Goal: Task Accomplishment & Management: Use online tool/utility

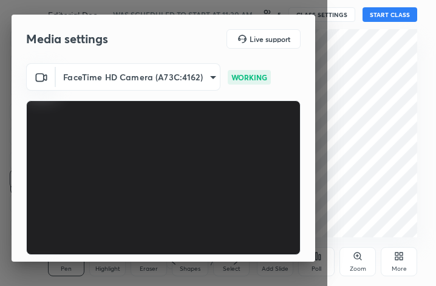
scroll to position [113, 0]
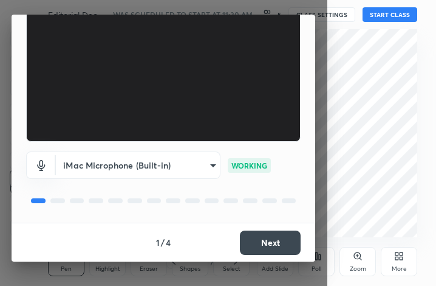
click at [264, 240] on button "Next" at bounding box center [270, 242] width 61 height 24
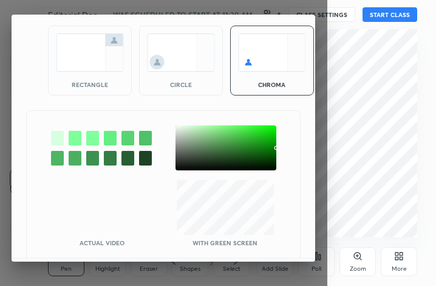
click at [89, 50] on img at bounding box center [90, 52] width 68 height 38
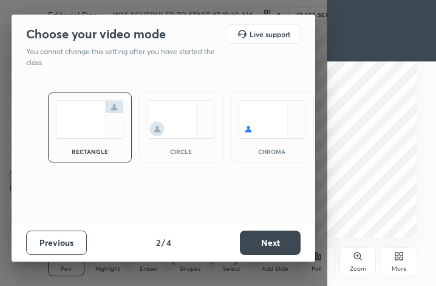
scroll to position [0, 0]
click at [287, 247] on button "Next" at bounding box center [270, 242] width 61 height 24
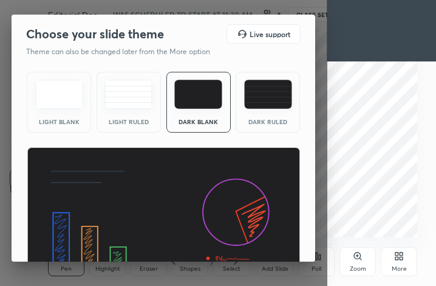
scroll to position [79, 0]
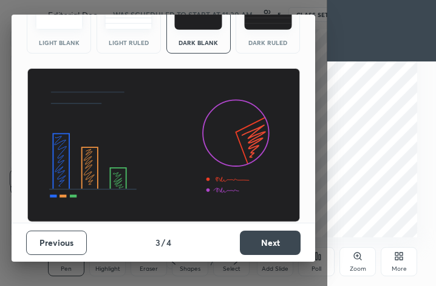
click at [283, 244] on button "Next" at bounding box center [270, 242] width 61 height 24
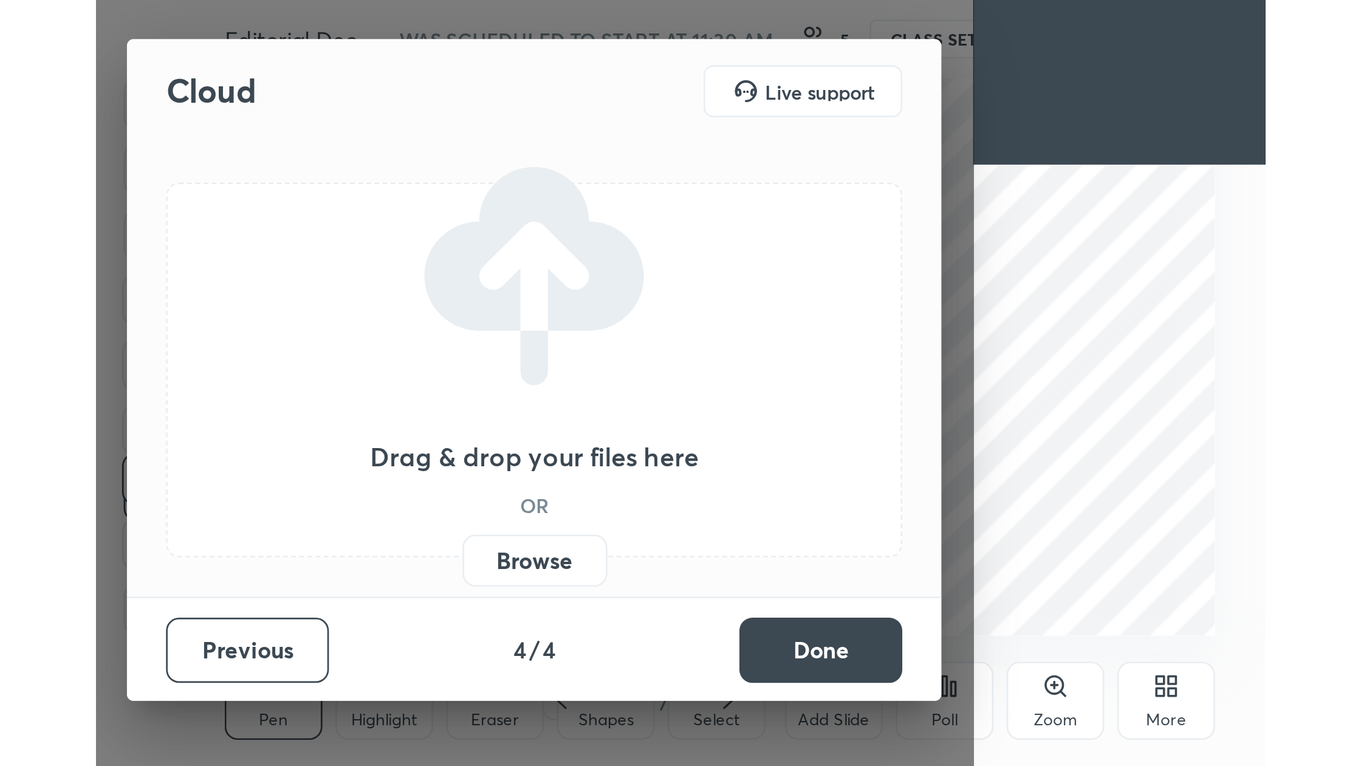
scroll to position [0, 0]
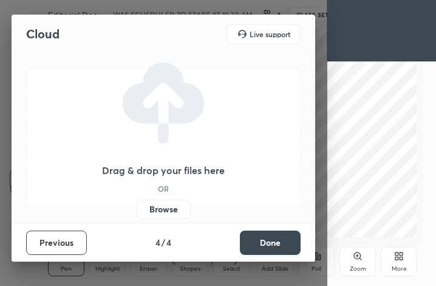
click at [161, 205] on label "Browse" at bounding box center [164, 208] width 54 height 19
click at [137, 205] on input "Browse" at bounding box center [137, 208] width 0 height 19
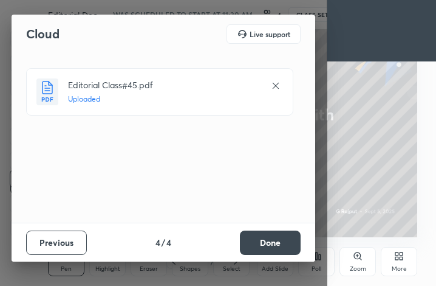
click at [271, 248] on button "Done" at bounding box center [270, 242] width 61 height 24
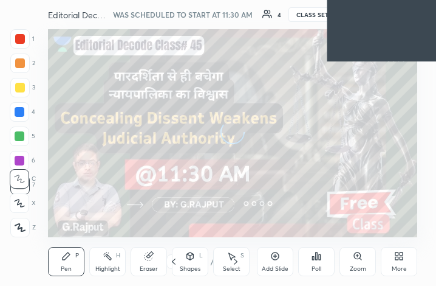
click at [400, 261] on div "More" at bounding box center [399, 261] width 36 height 29
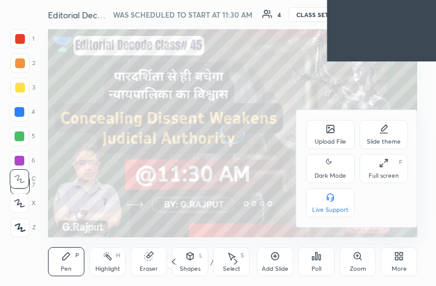
click at [389, 167] on div "Full screen F" at bounding box center [384, 168] width 49 height 29
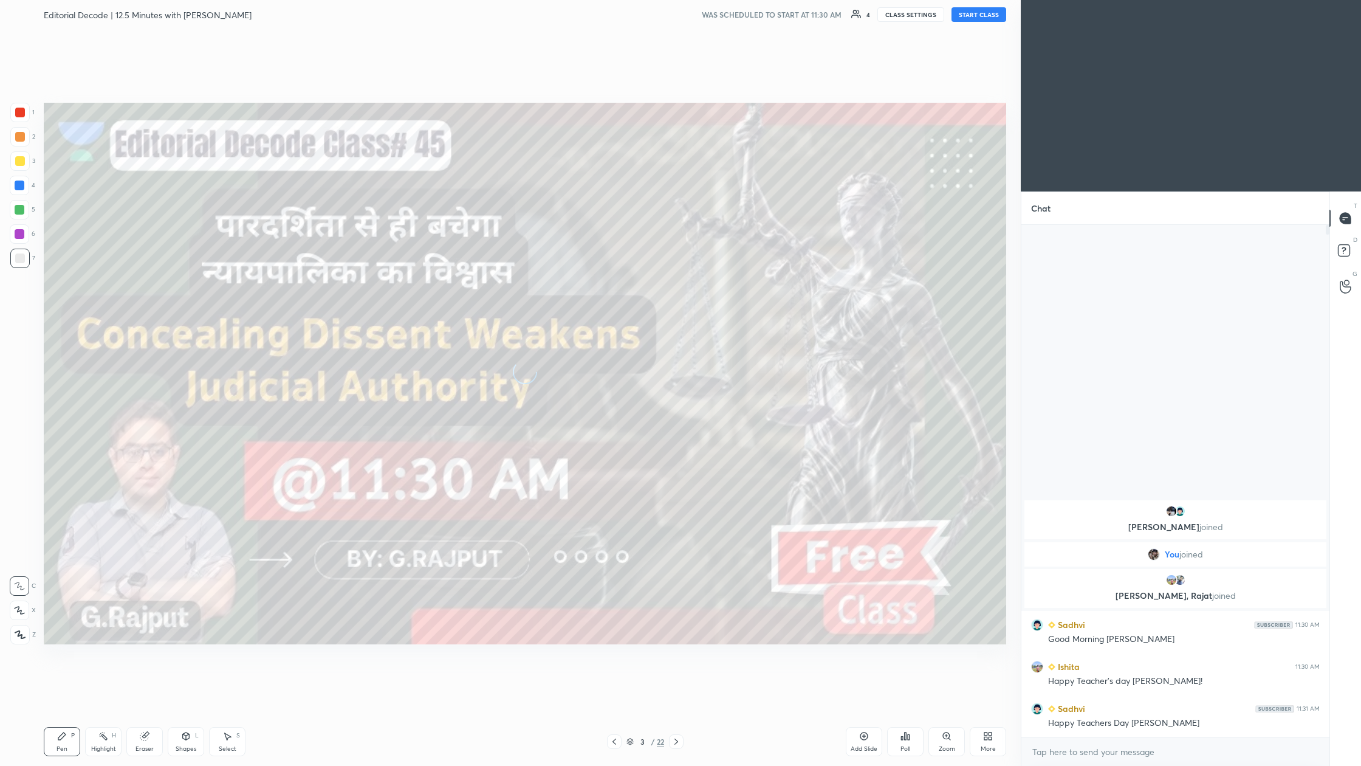
scroll to position [60074, 59790]
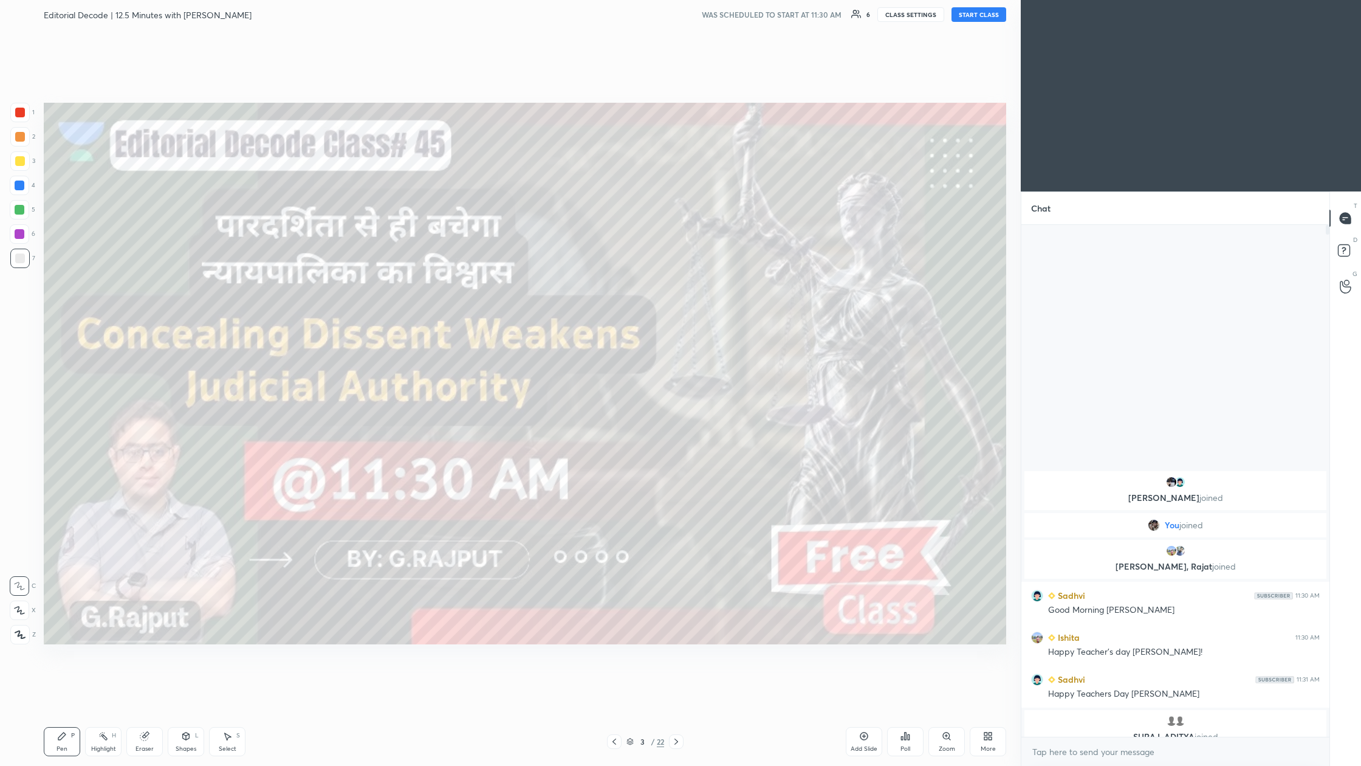
click at [436, 285] on icon at bounding box center [988, 736] width 10 height 10
click at [436, 285] on icon at bounding box center [919, 643] width 10 height 15
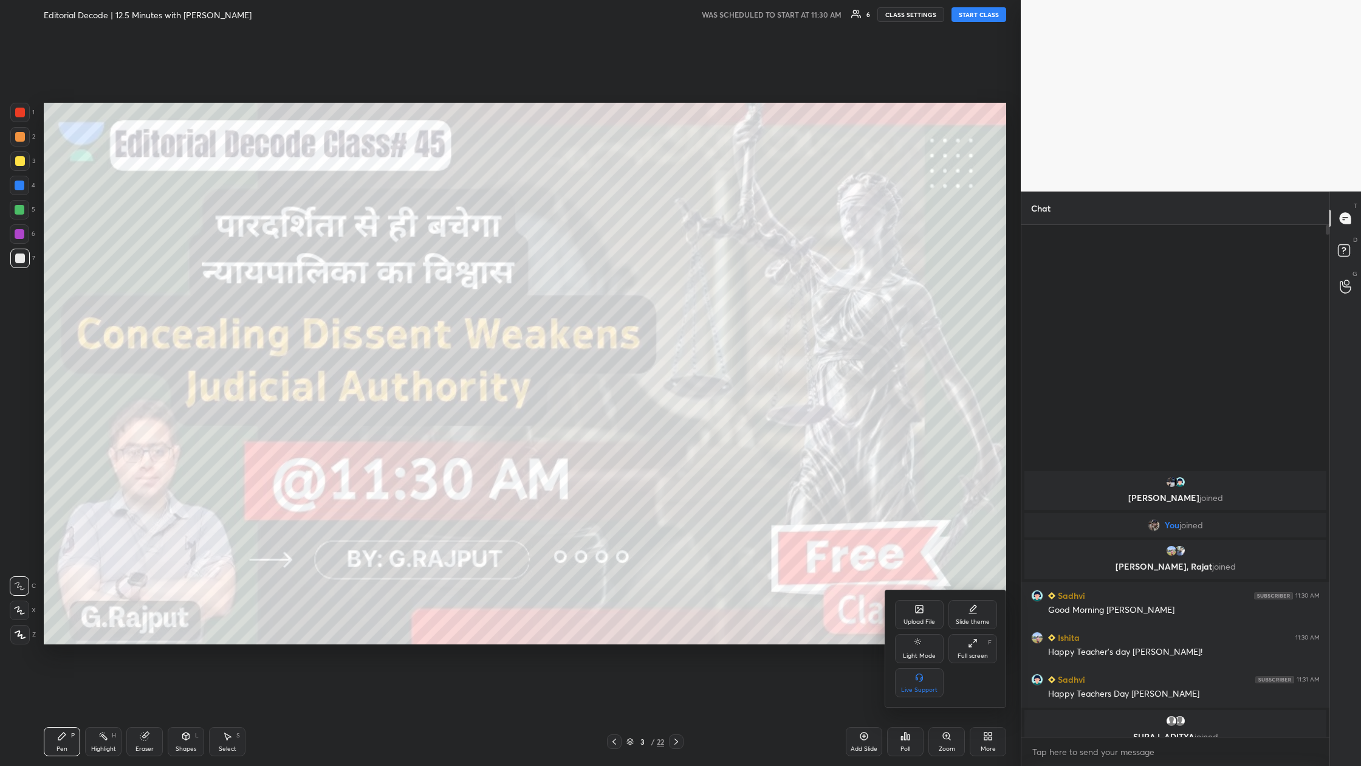
click at [436, 17] on div at bounding box center [680, 383] width 1361 height 766
click at [436, 18] on button "START CLASS" at bounding box center [979, 14] width 55 height 15
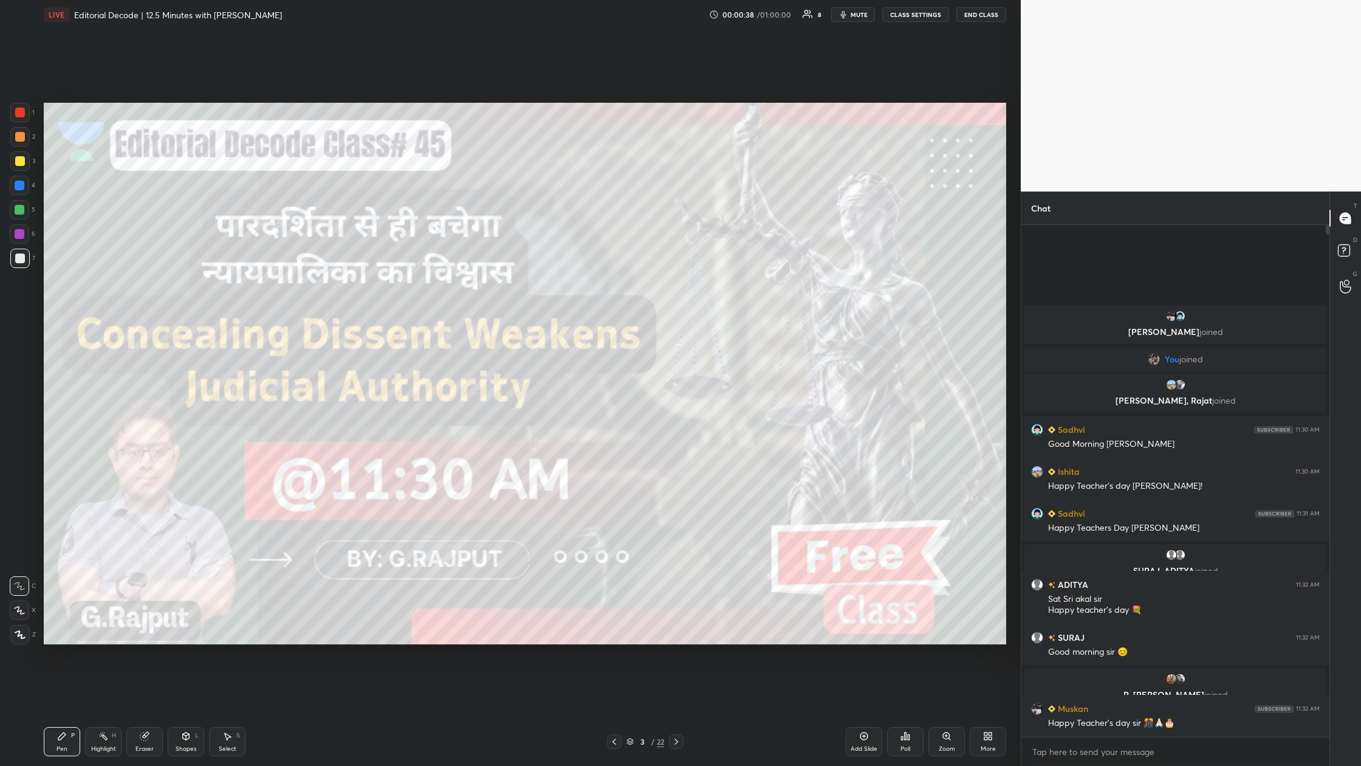
scroll to position [4, 4]
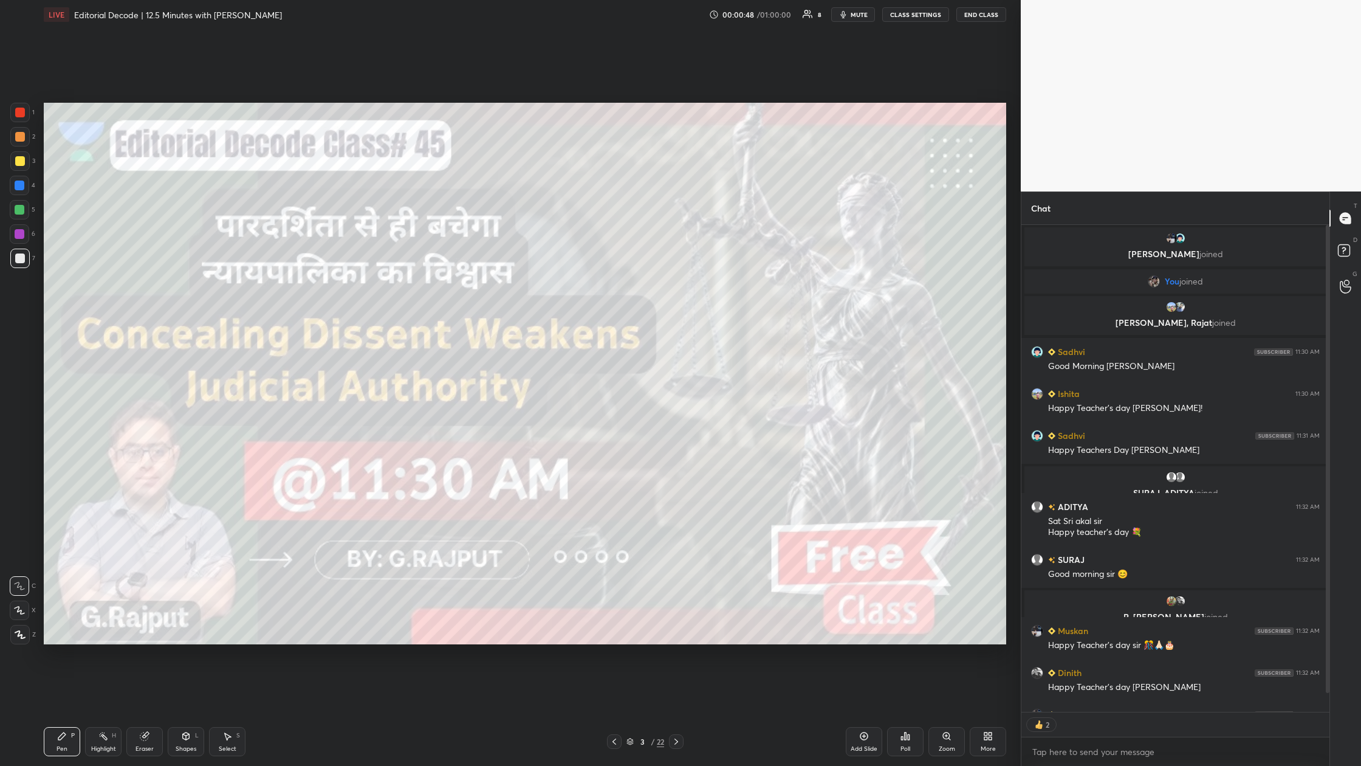
type textarea "x"
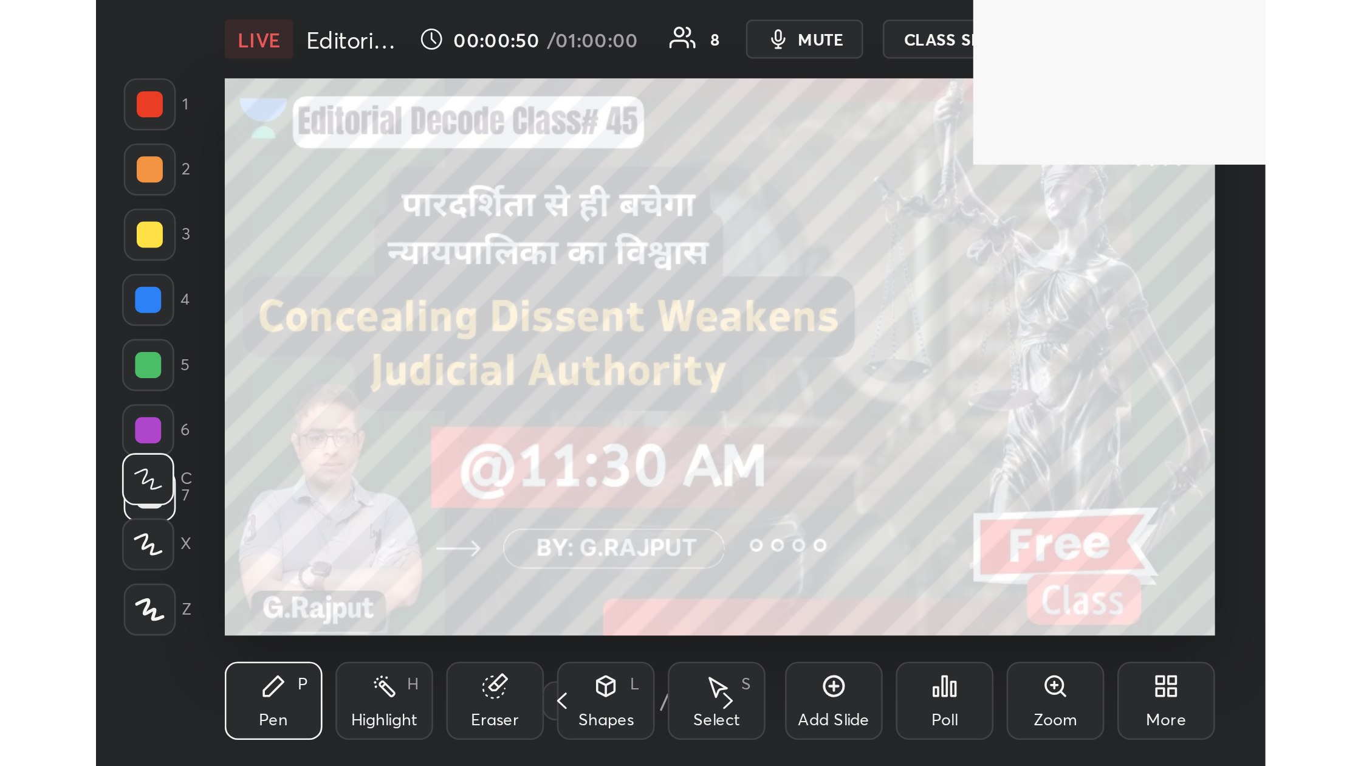
scroll to position [0, 0]
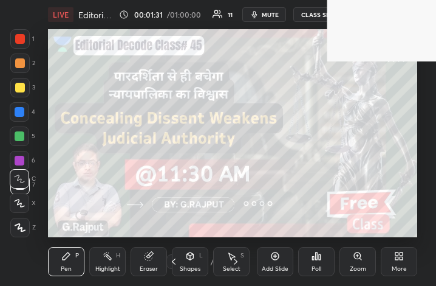
click at [403, 257] on icon at bounding box center [399, 256] width 10 height 10
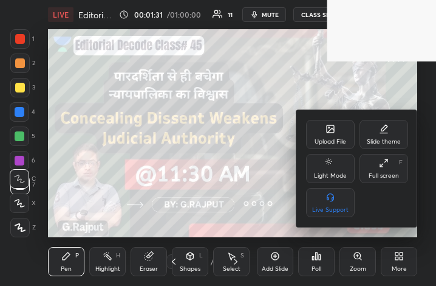
click at [338, 135] on div "Upload File" at bounding box center [330, 134] width 49 height 29
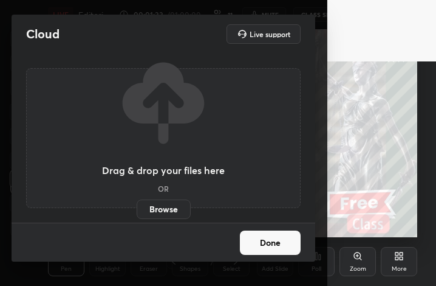
click at [176, 210] on label "Browse" at bounding box center [164, 208] width 54 height 19
click at [137, 210] on input "Browse" at bounding box center [137, 208] width 0 height 19
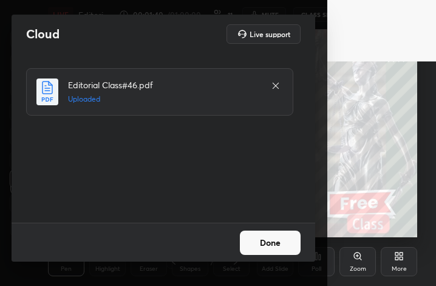
drag, startPoint x: 266, startPoint y: 246, endPoint x: 312, endPoint y: 252, distance: 46.0
click at [266, 246] on button "Done" at bounding box center [270, 242] width 61 height 24
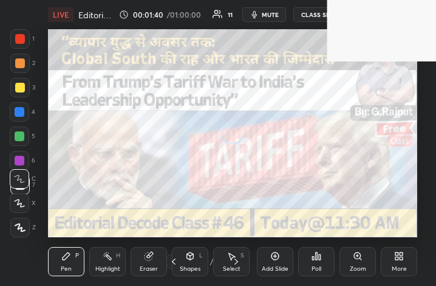
click at [403, 266] on div "More" at bounding box center [399, 269] width 15 height 6
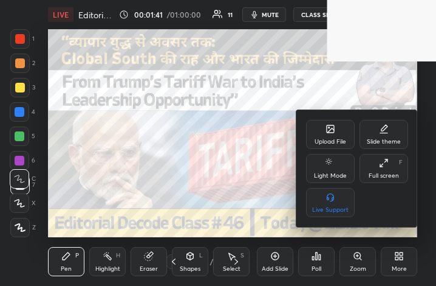
click at [377, 163] on div "Full screen F" at bounding box center [384, 168] width 49 height 29
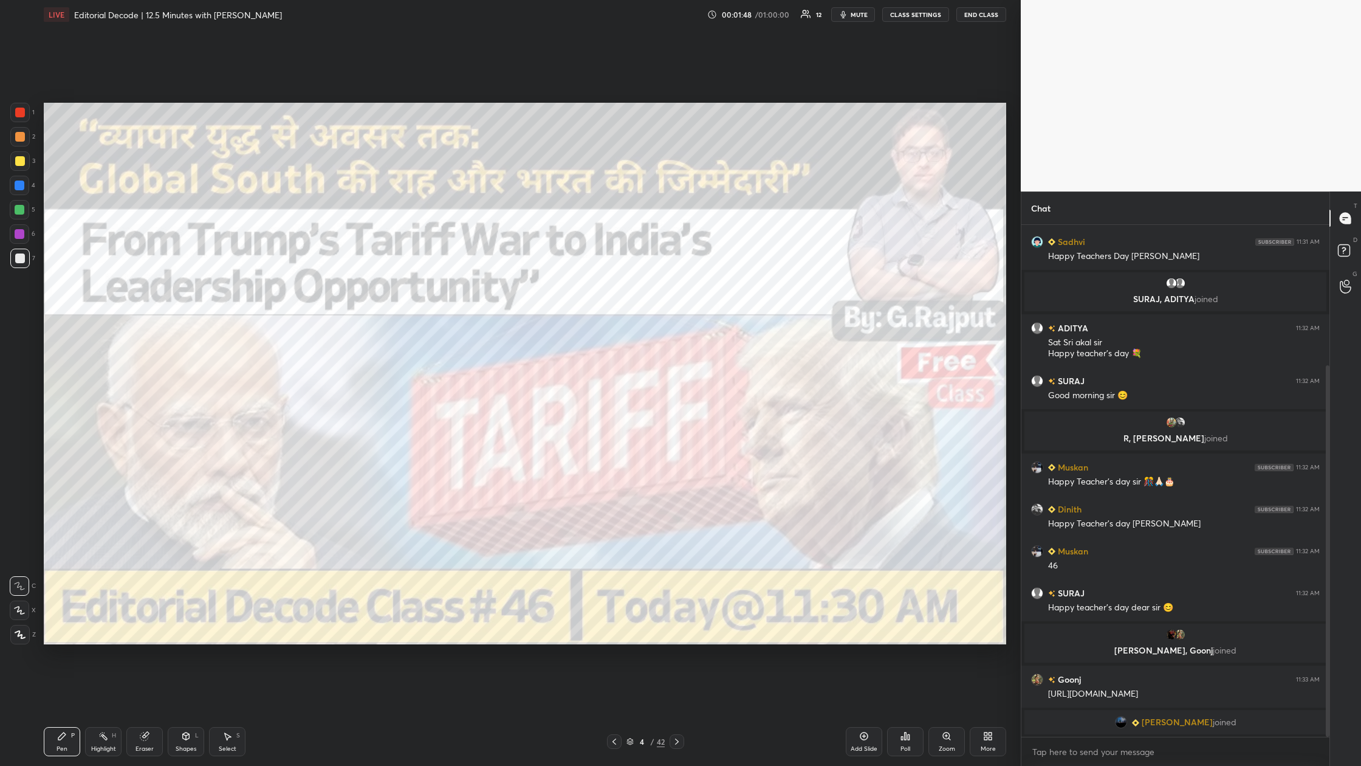
scroll to position [191, 0]
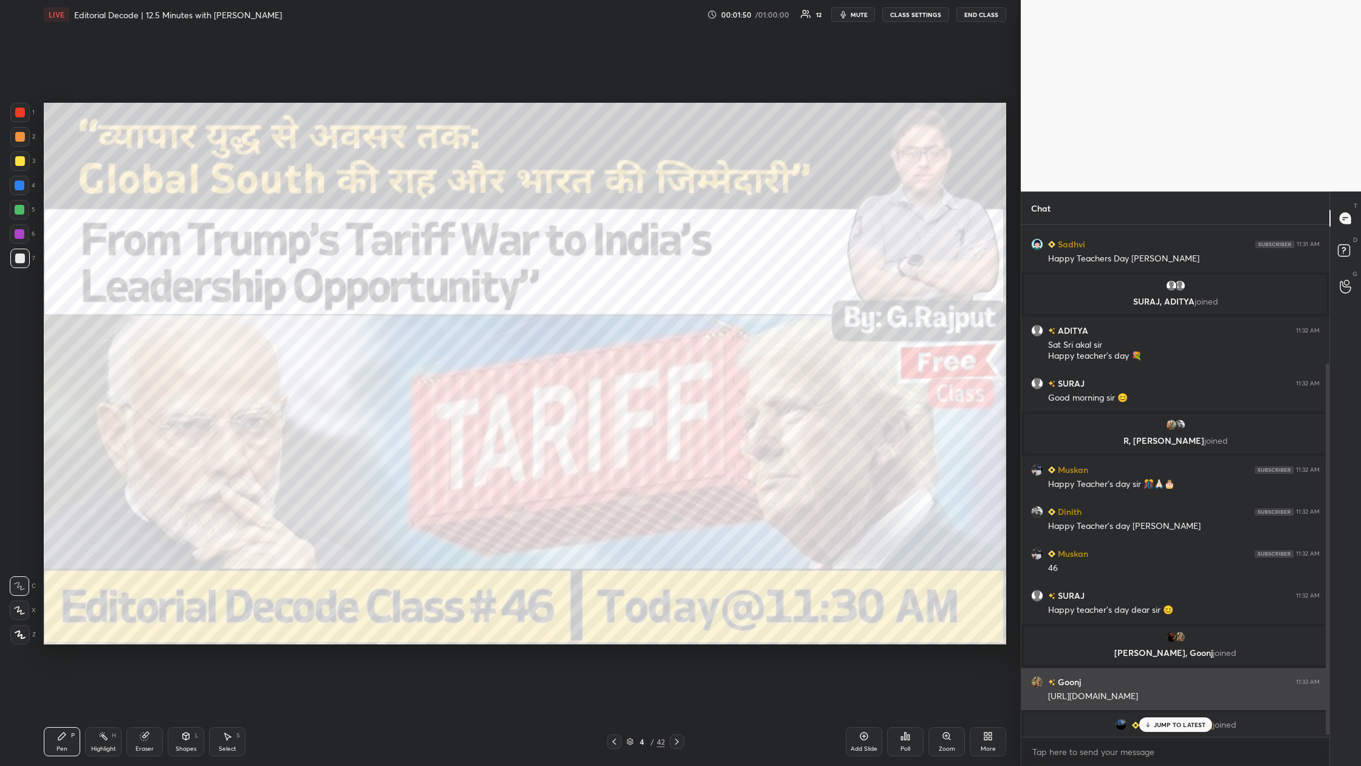
drag, startPoint x: 1142, startPoint y: 699, endPoint x: 1045, endPoint y: 699, distance: 97.8
click at [436, 285] on div "Goonj 11:33 AM [URL][DOMAIN_NAME]" at bounding box center [1175, 689] width 308 height 42
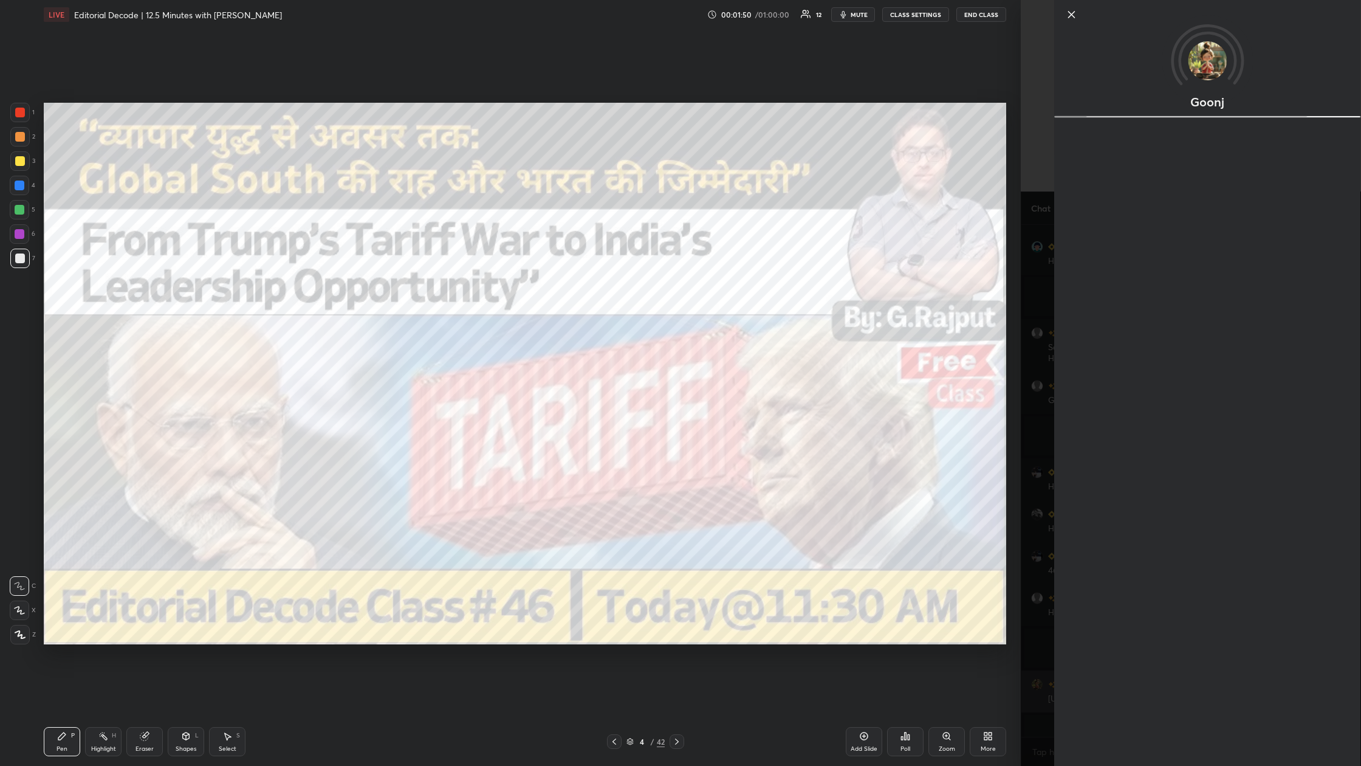
copy div "[URL][DOMAIN_NAME]"
click at [436, 285] on div "1 2 3 4 5 6 7 C X Z C X Z E E Erase all H H LIVE Editorial Decode | 12.5 Minute…" at bounding box center [510, 383] width 1021 height 766
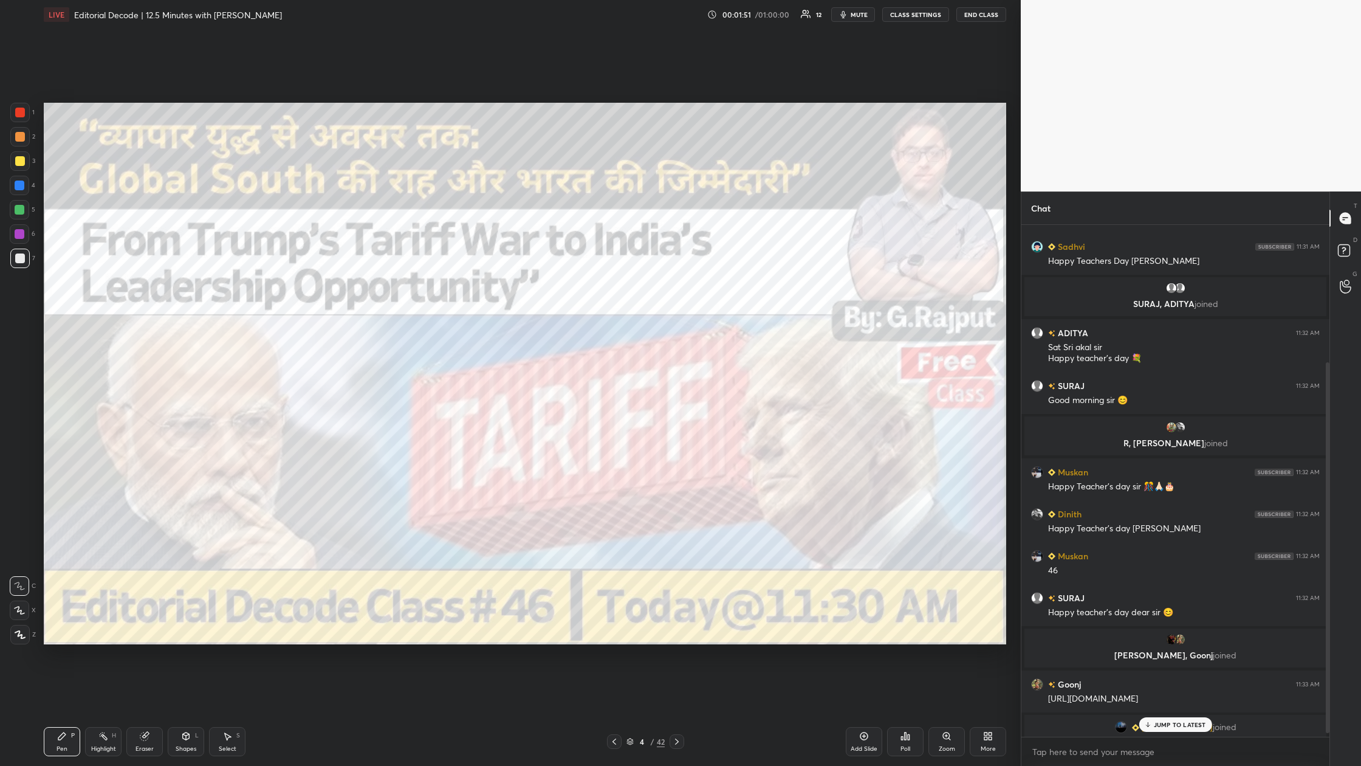
click at [436, 285] on body "1 2 3 4 5 6 7 C X Z C X Z E E Erase all H H LIVE Editorial Decode | 12.5 Minute…" at bounding box center [680, 383] width 1361 height 766
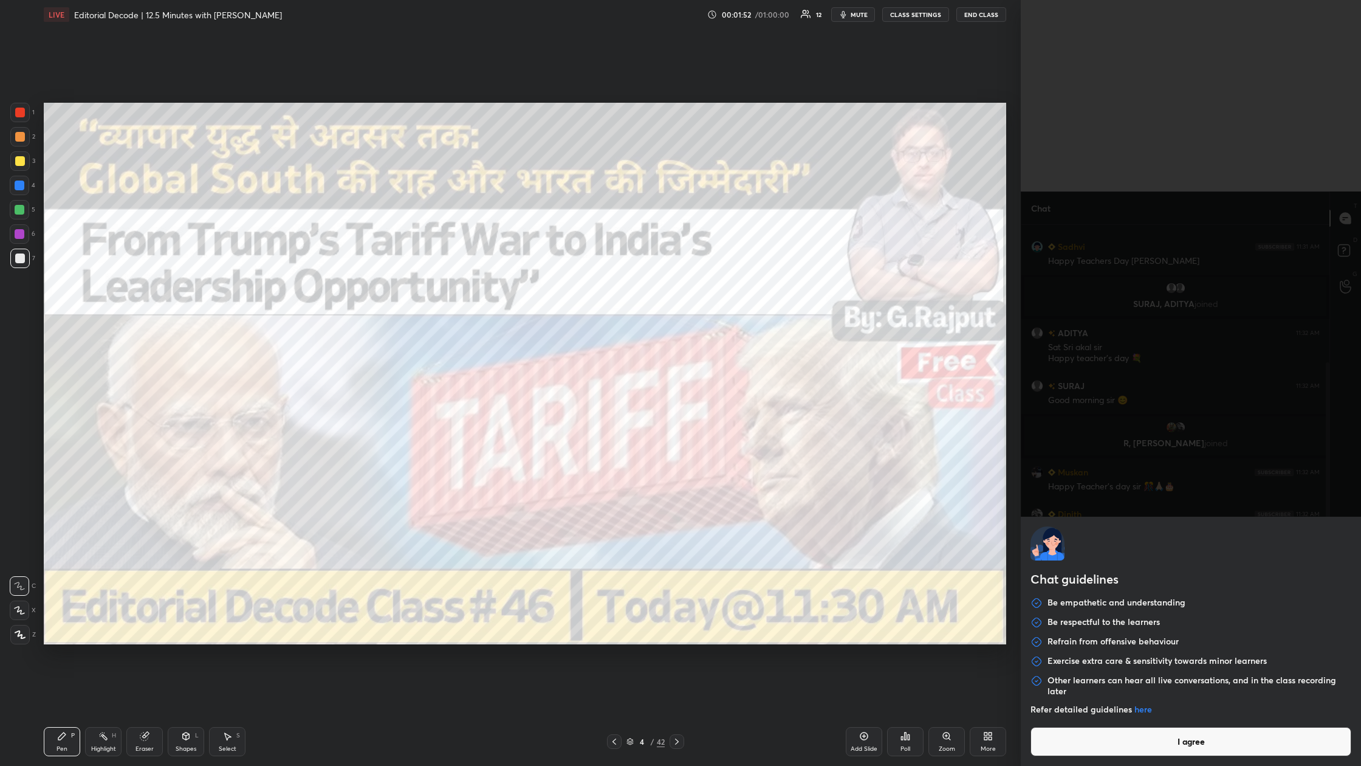
click at [436, 285] on button "I agree" at bounding box center [1191, 741] width 321 height 29
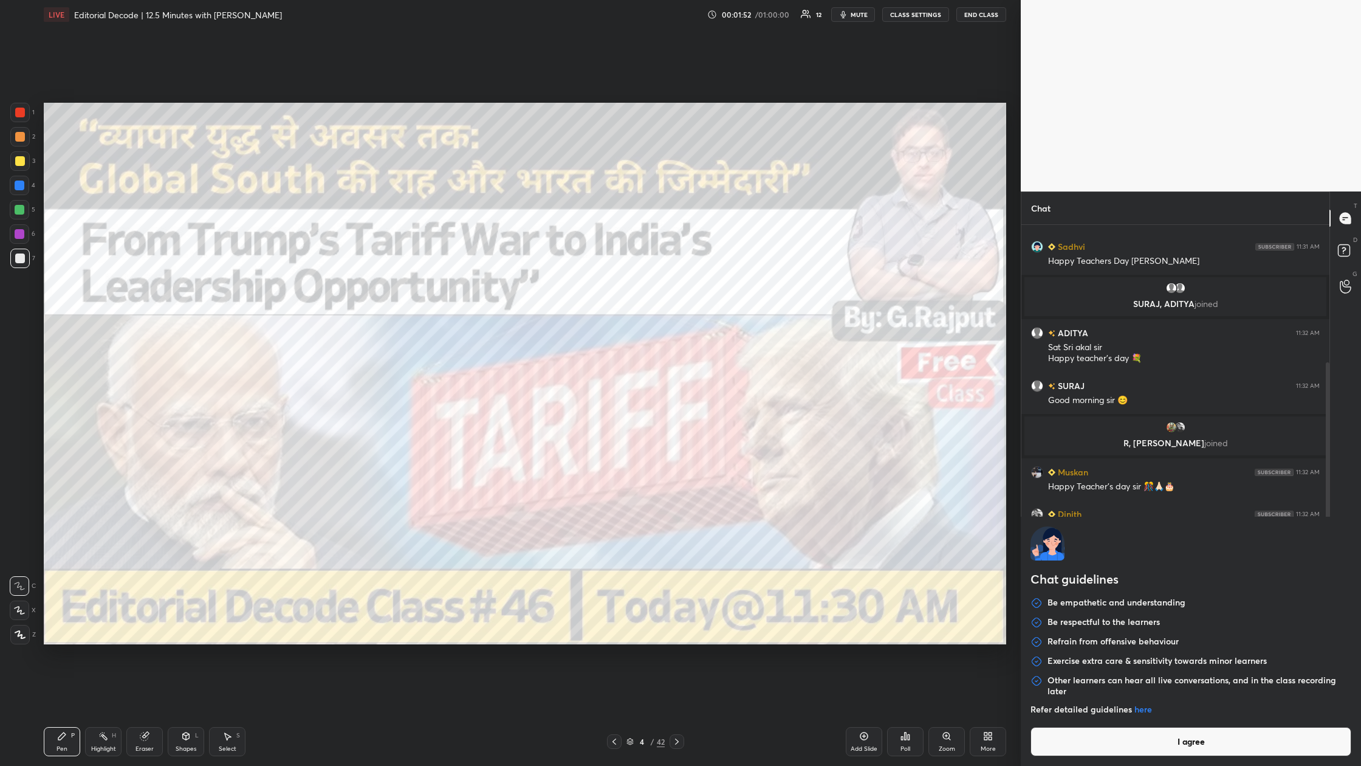
type textarea "x"
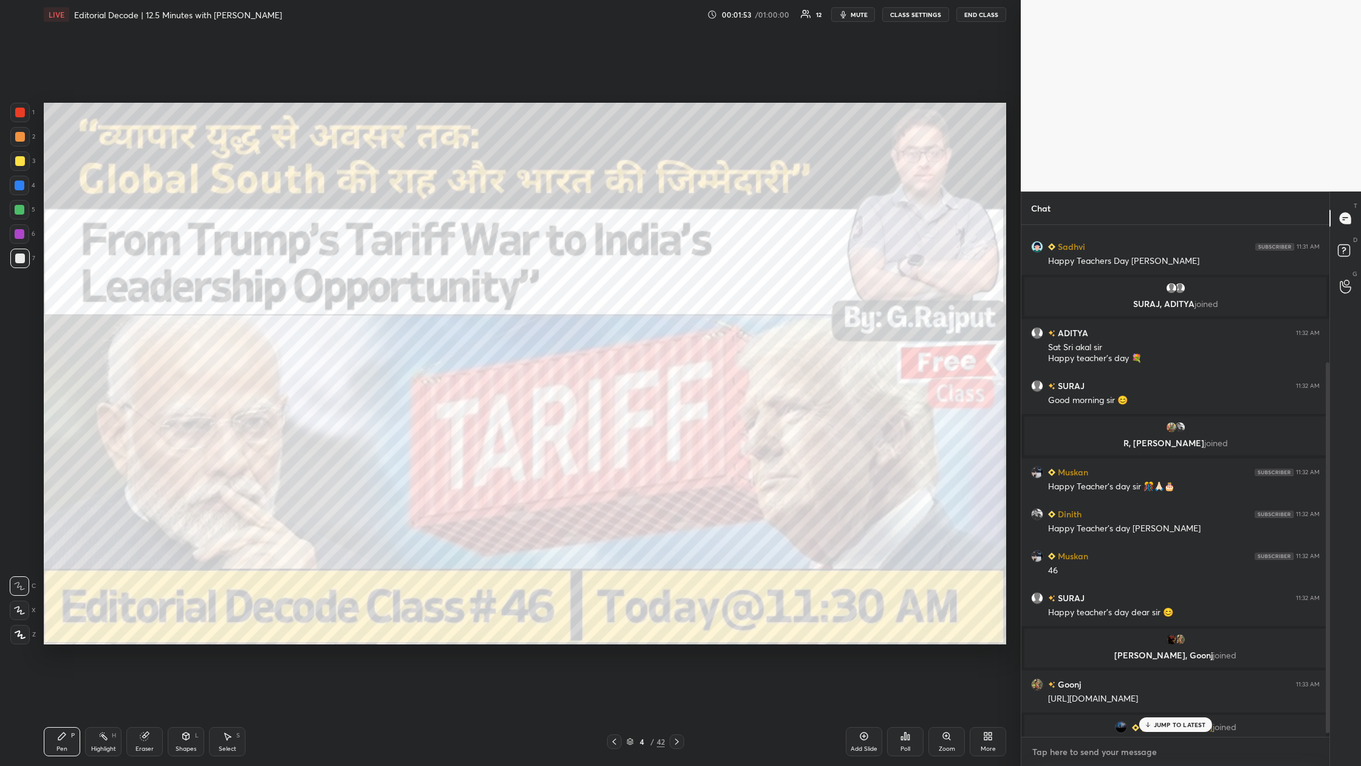
paste textarea "[URL][DOMAIN_NAME]"
type textarea "[URL][DOMAIN_NAME]"
type textarea "x"
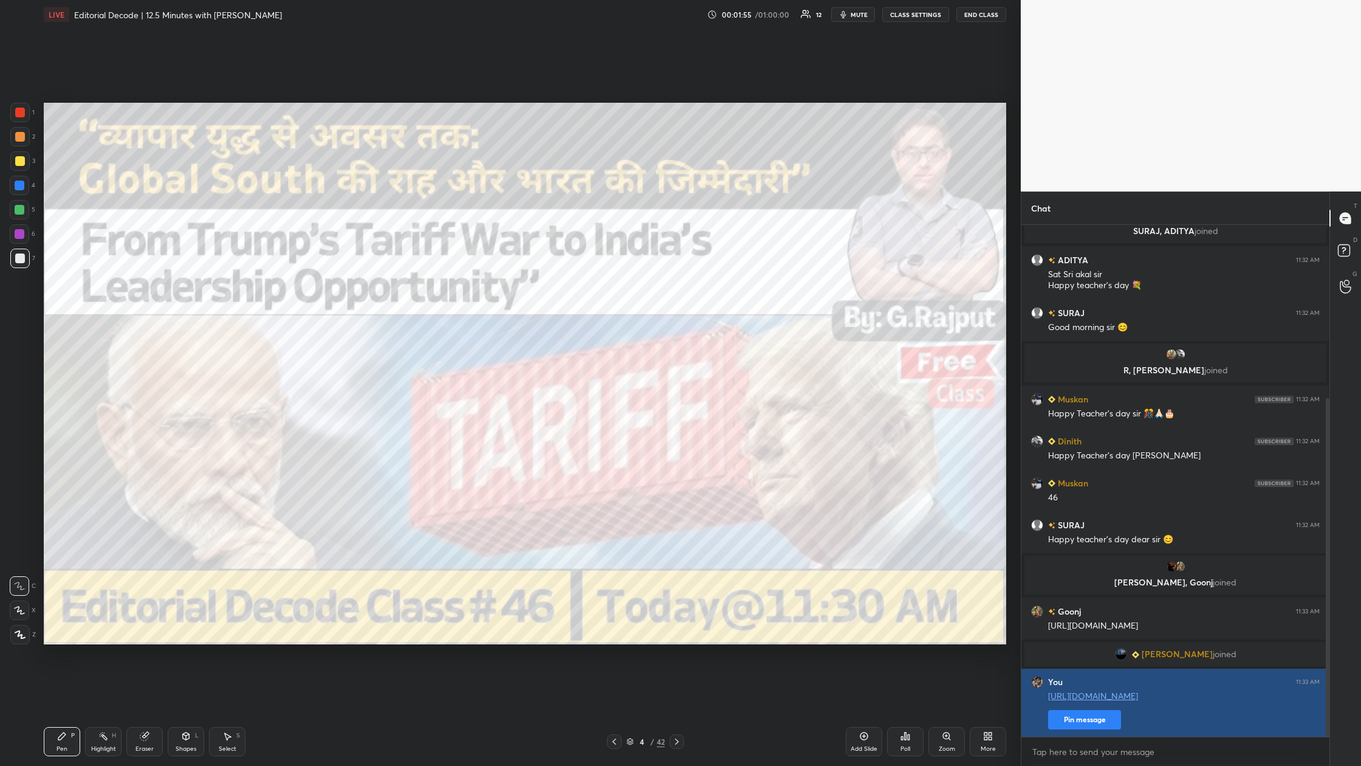
click at [436, 285] on button "Pin message" at bounding box center [1084, 719] width 73 height 19
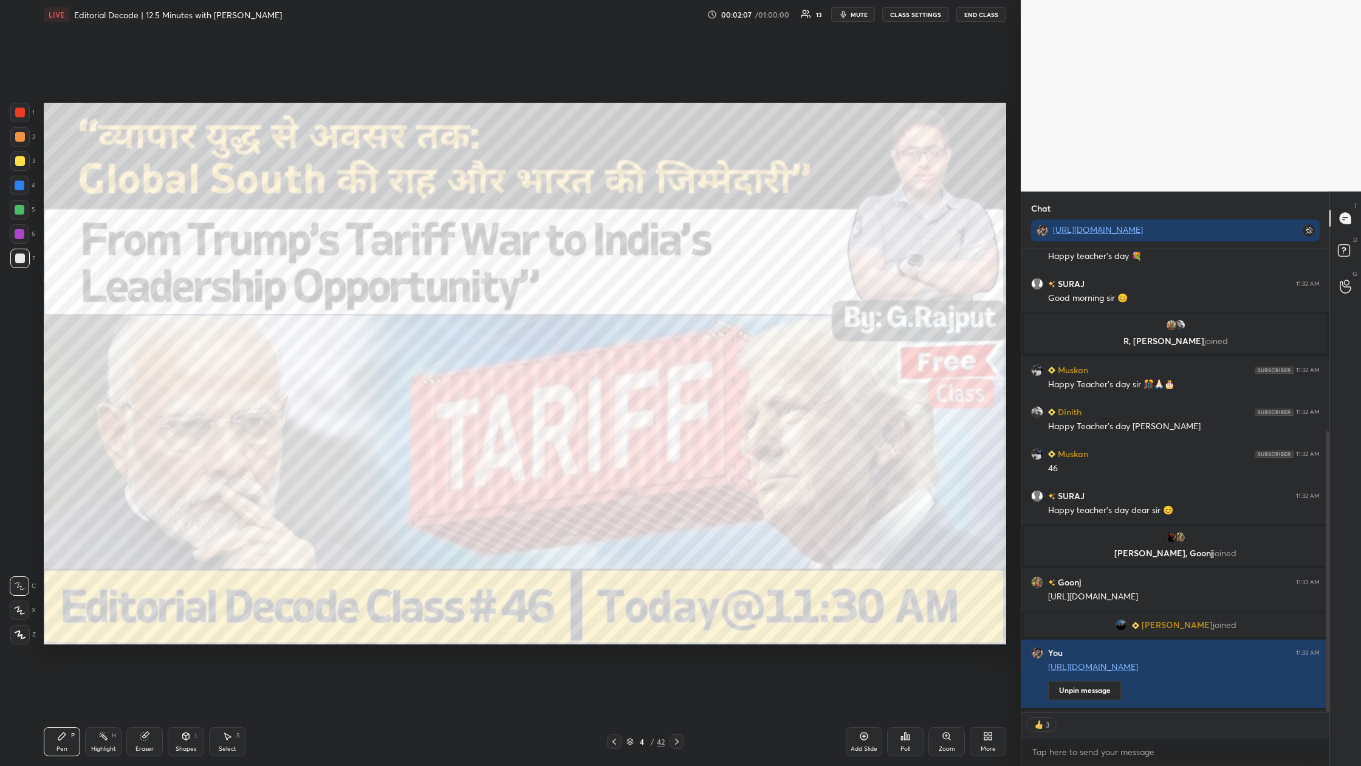
scroll to position [4, 4]
drag, startPoint x: 4, startPoint y: 108, endPoint x: 10, endPoint y: 109, distance: 6.8
click at [4, 109] on div "1 2 3 4 5 6 7 C X Z C X Z E E Erase all H H" at bounding box center [19, 373] width 39 height 541
click at [17, 111] on div at bounding box center [20, 113] width 10 height 10
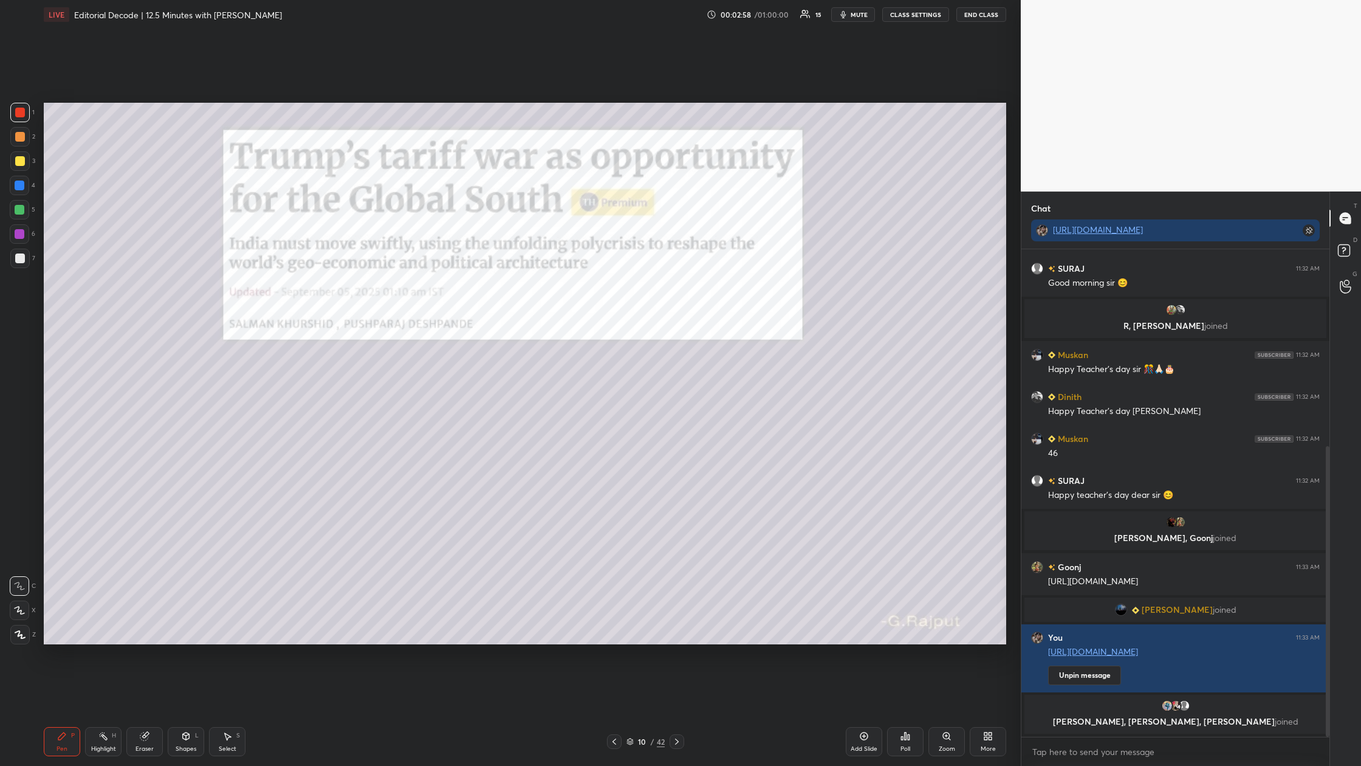
click at [436, 285] on div "Add Slide" at bounding box center [864, 741] width 36 height 29
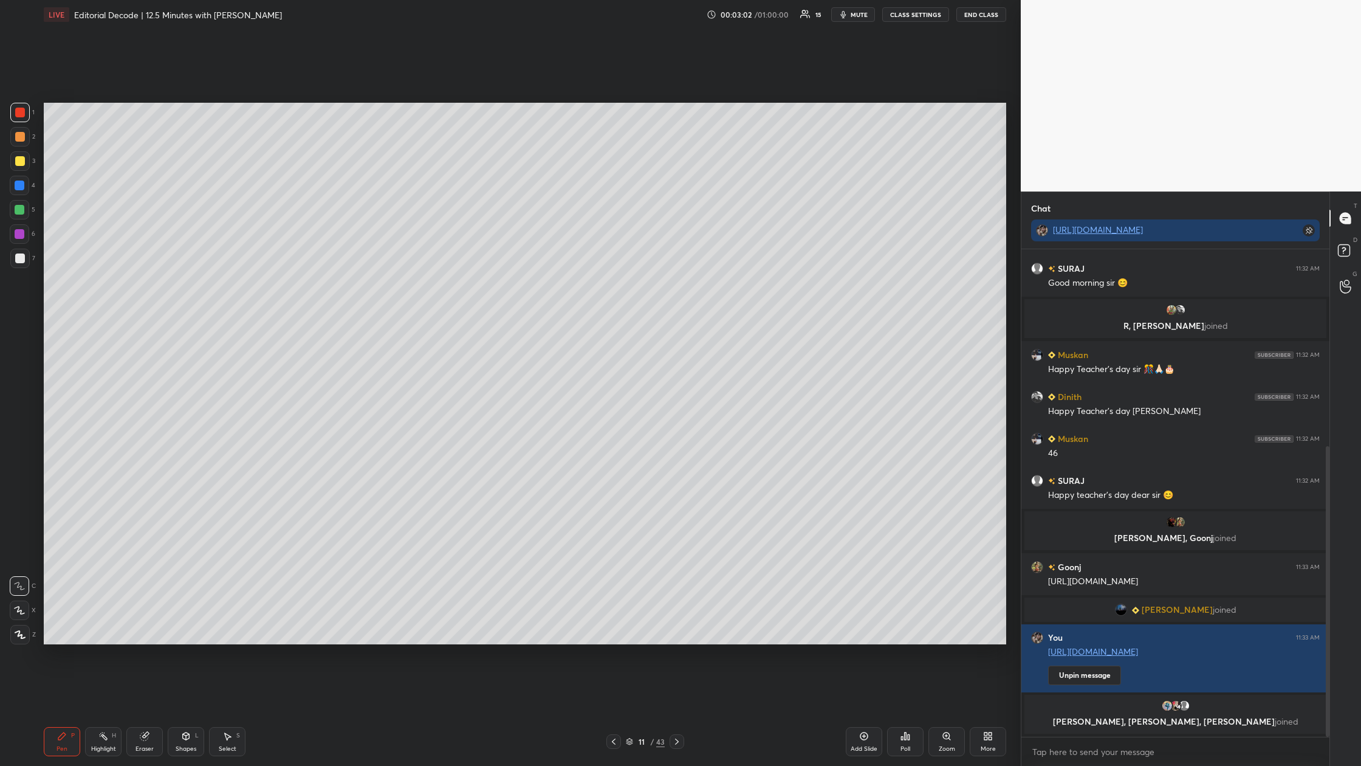
drag, startPoint x: 15, startPoint y: 161, endPoint x: 38, endPoint y: 162, distance: 22.5
click at [21, 160] on div at bounding box center [20, 161] width 10 height 10
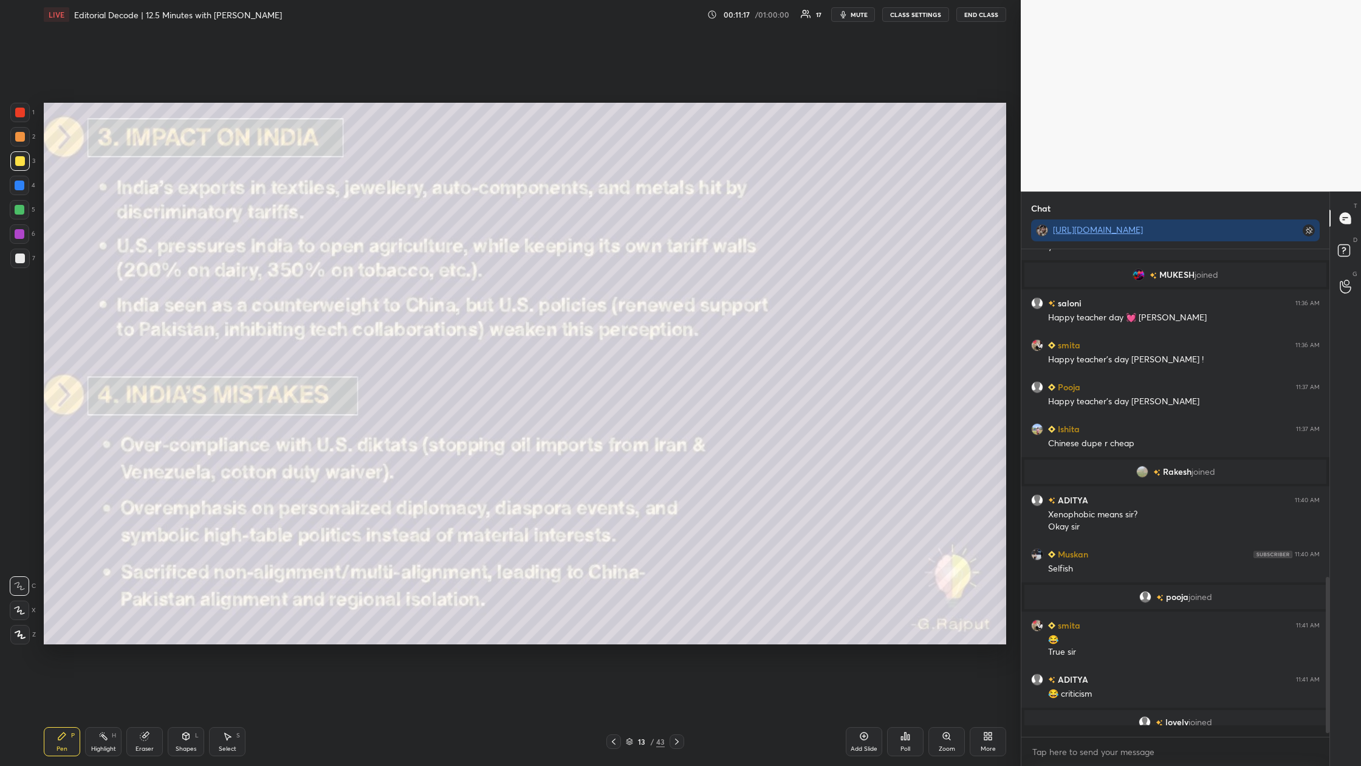
scroll to position [998, 0]
click at [436, 285] on div "Add Slide" at bounding box center [864, 749] width 27 height 6
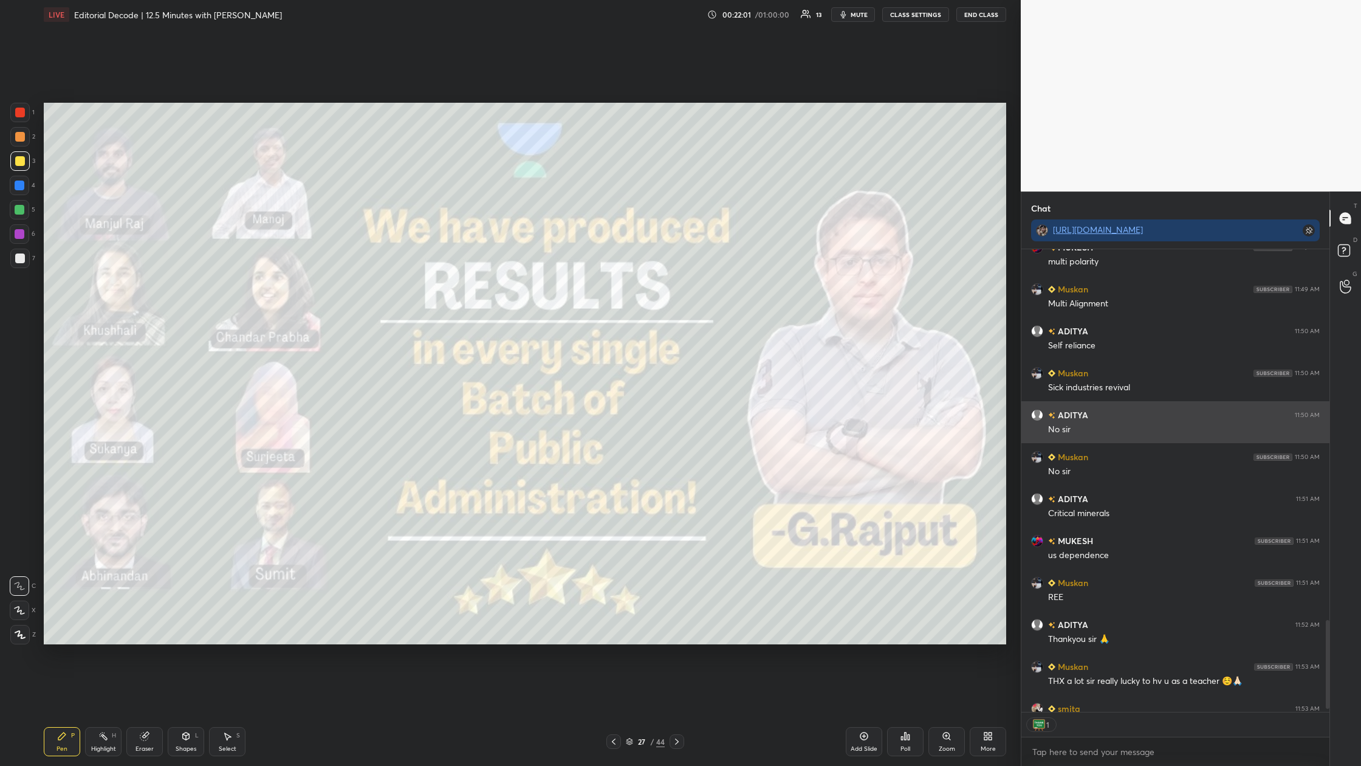
scroll to position [4, 4]
click at [436, 14] on button "End Class" at bounding box center [981, 14] width 50 height 15
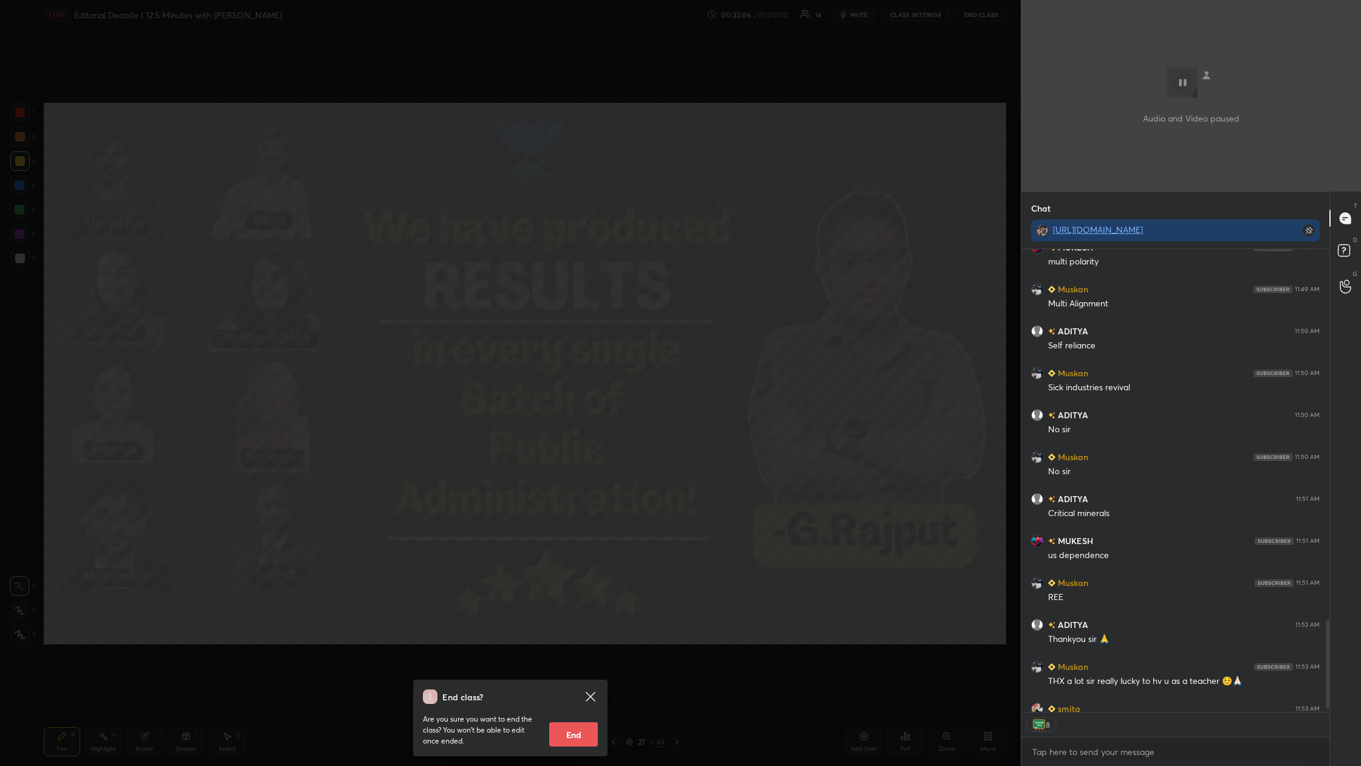
click at [436, 285] on button "End" at bounding box center [573, 734] width 49 height 24
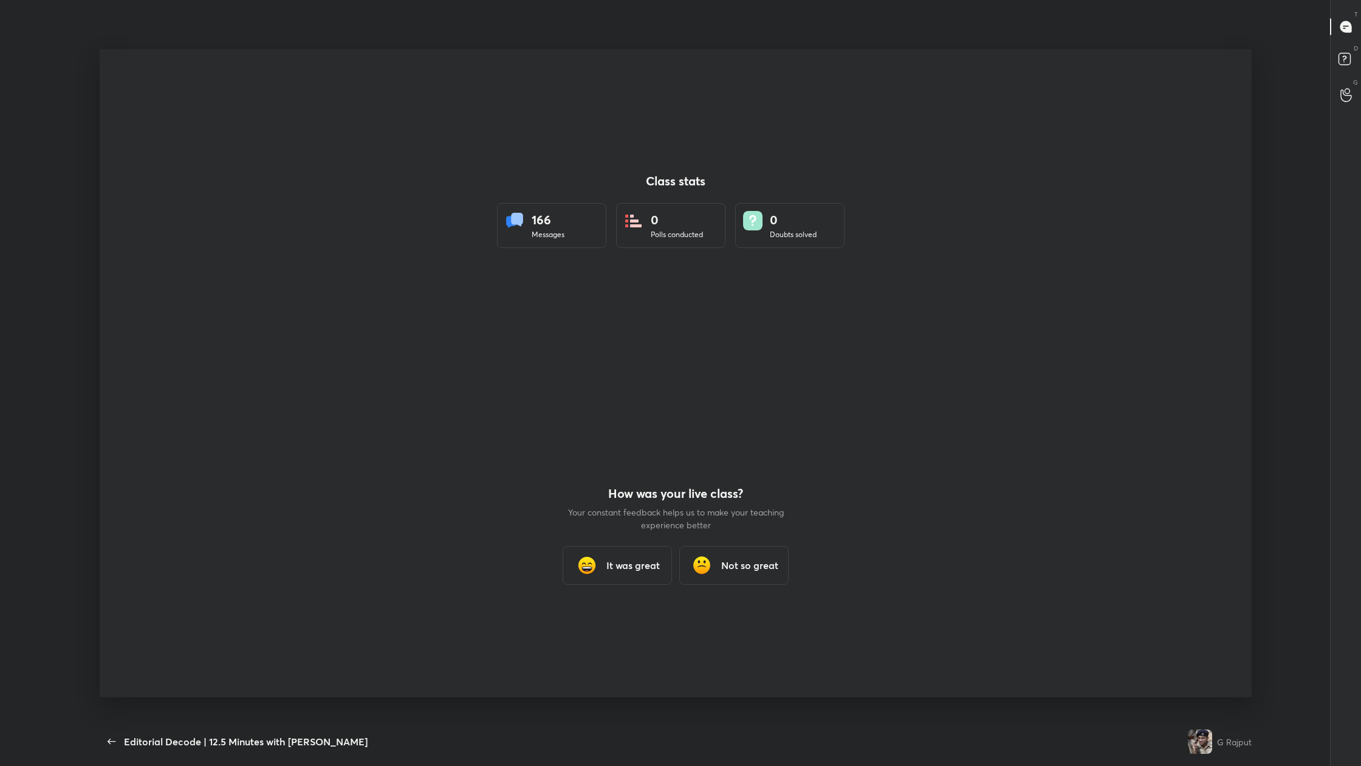
scroll to position [60074, 59423]
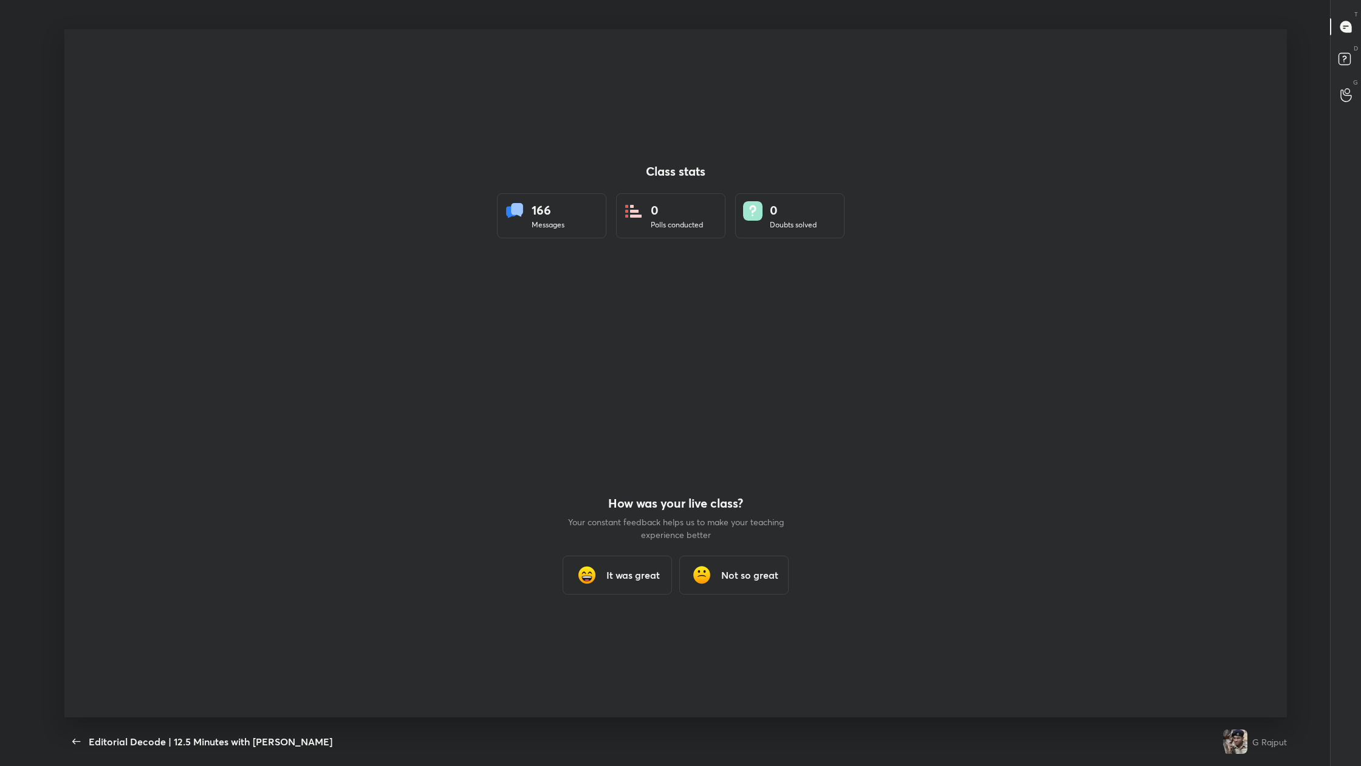
click at [436, 285] on div "It was great" at bounding box center [617, 574] width 109 height 39
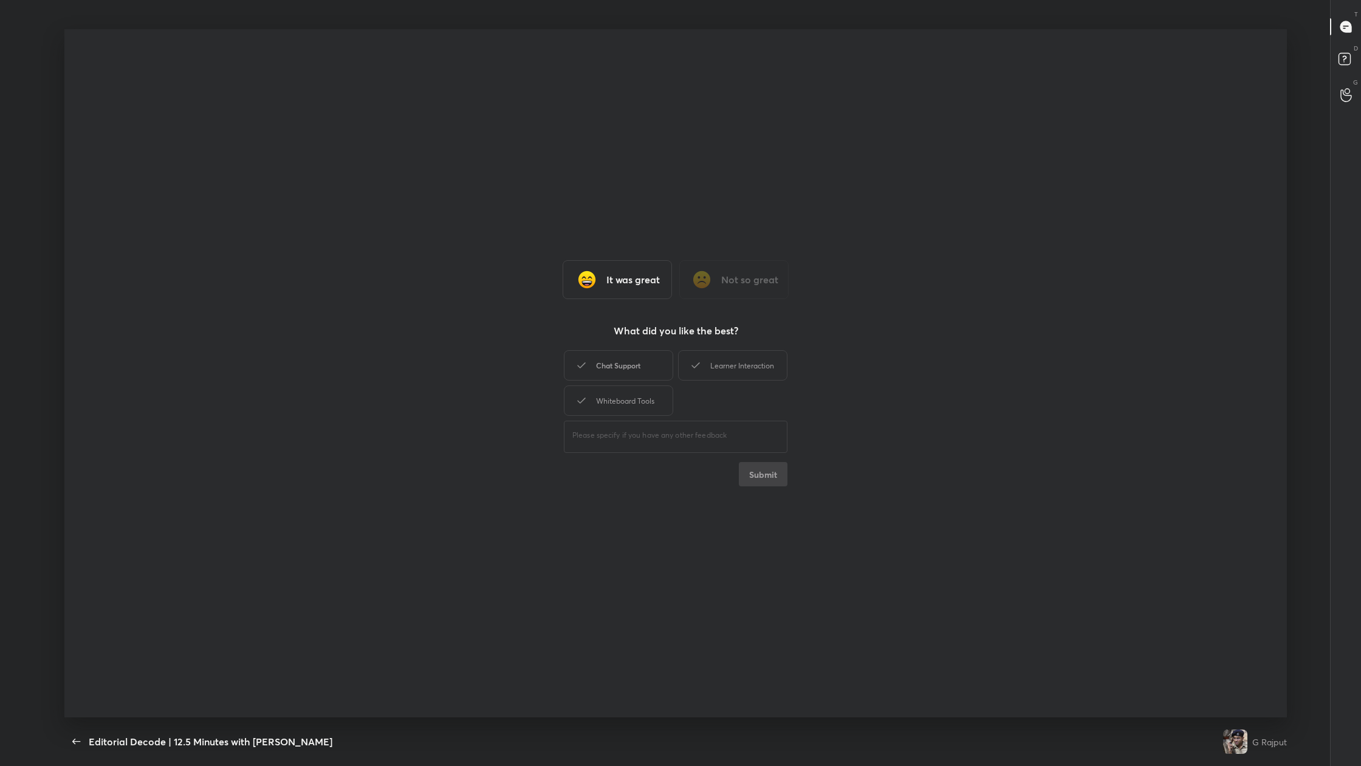
click at [436, 285] on div "Chat Support" at bounding box center [618, 365] width 109 height 30
click at [436, 285] on icon at bounding box center [695, 365] width 15 height 15
click at [436, 285] on div "Whiteboard Tools" at bounding box center [618, 400] width 109 height 30
click at [436, 285] on button "Submit" at bounding box center [763, 474] width 49 height 24
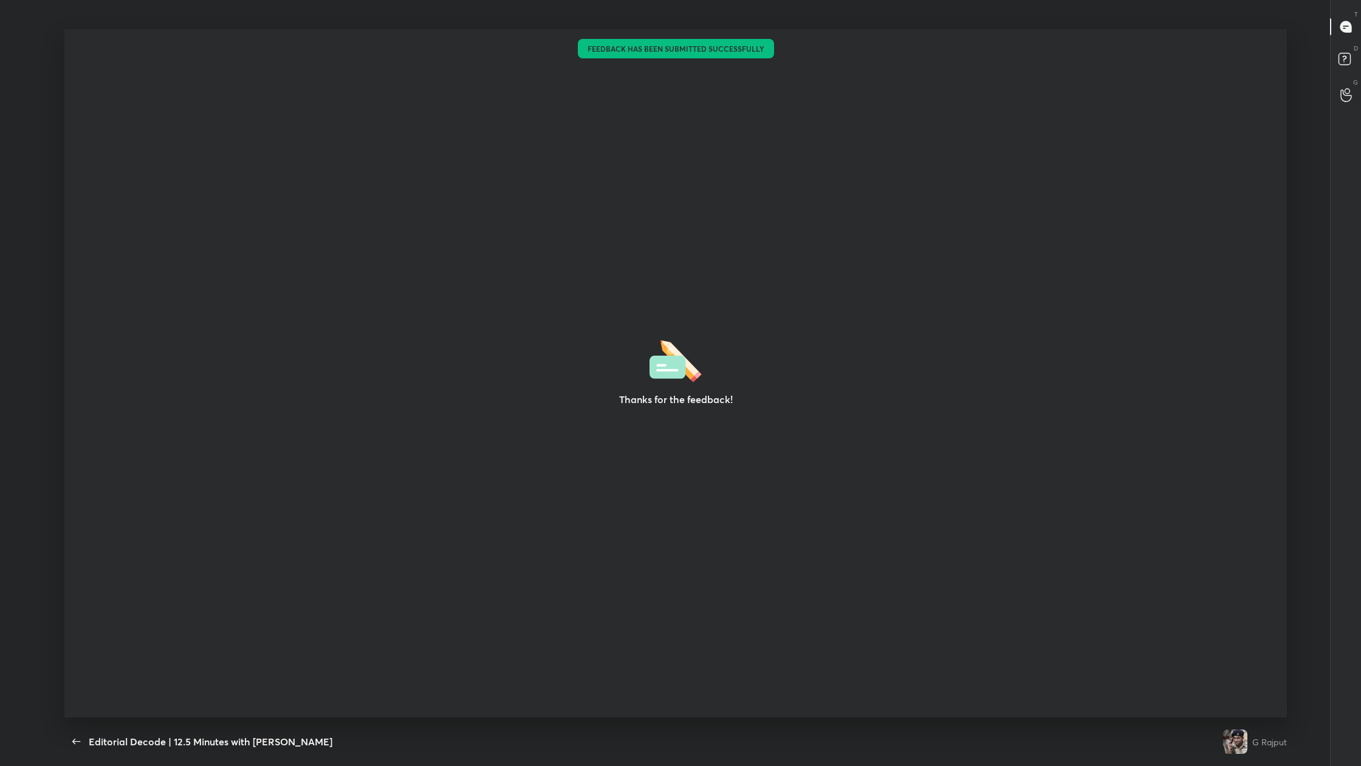
type textarea "x"
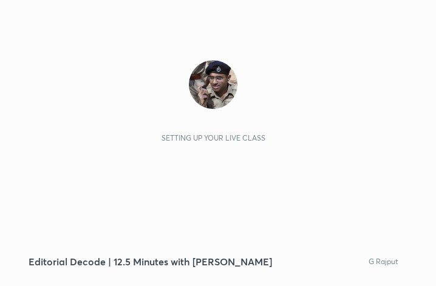
scroll to position [208, 427]
